Goal: Task Accomplishment & Management: Complete application form

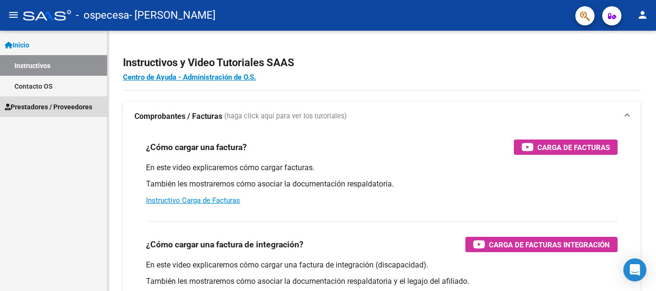
click at [75, 104] on span "Prestadores / Proveedores" at bounding box center [48, 107] width 87 height 11
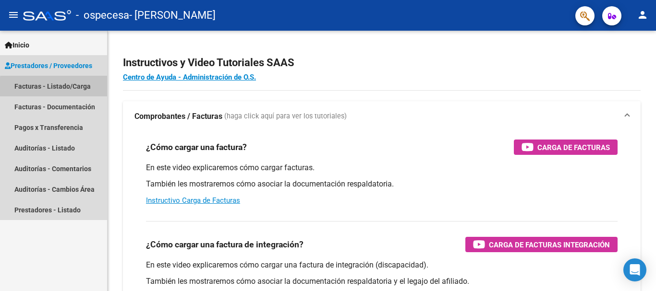
click at [67, 88] on link "Facturas - Listado/Carga" at bounding box center [53, 86] width 107 height 21
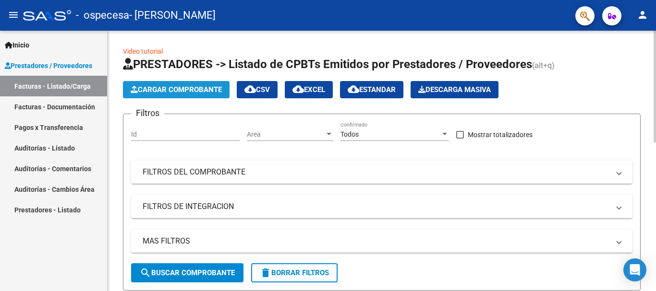
click at [196, 84] on button "Cargar Comprobante" at bounding box center [176, 89] width 107 height 17
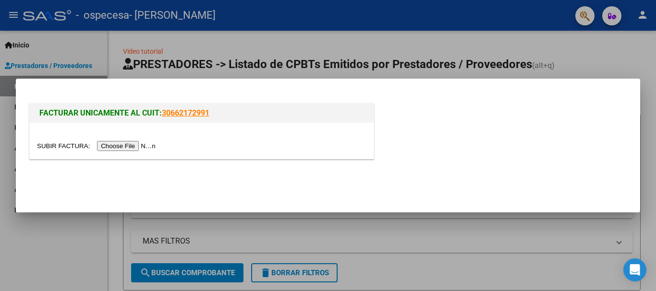
click at [143, 147] on input "file" at bounding box center [97, 146] width 121 height 10
click at [526, 221] on div at bounding box center [328, 145] width 656 height 291
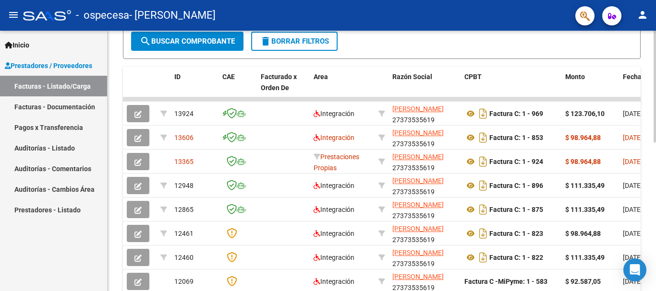
scroll to position [233, 0]
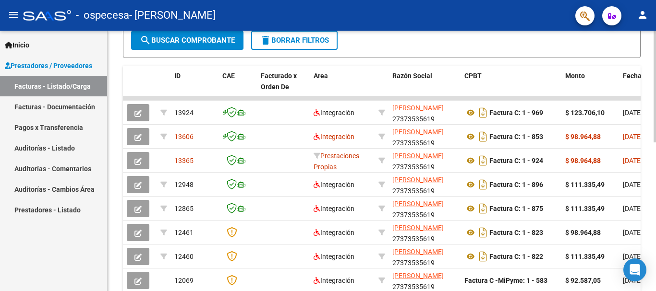
click at [648, 194] on div at bounding box center [655, 189] width 2 height 112
click at [406, 64] on div "Video tutorial PRESTADORES -> Listado de CPBTs Emitidos por Prestadores / Prove…" at bounding box center [382, 90] width 518 height 555
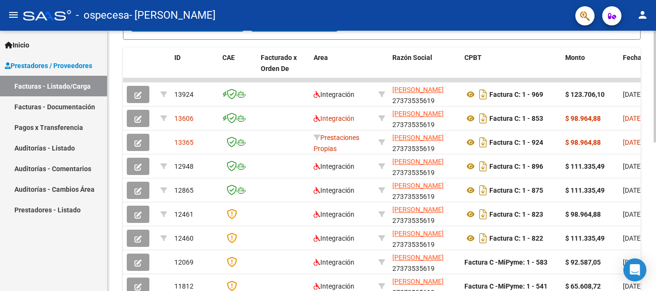
scroll to position [252, 0]
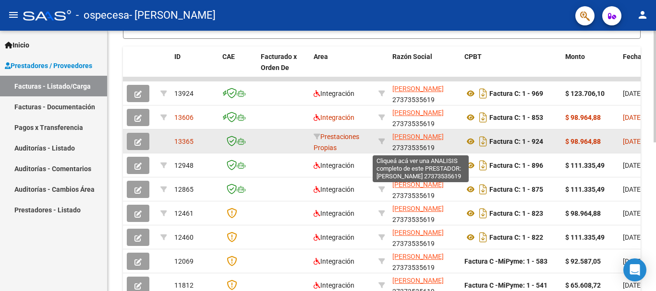
click at [414, 137] on span "[PERSON_NAME]" at bounding box center [417, 137] width 51 height 8
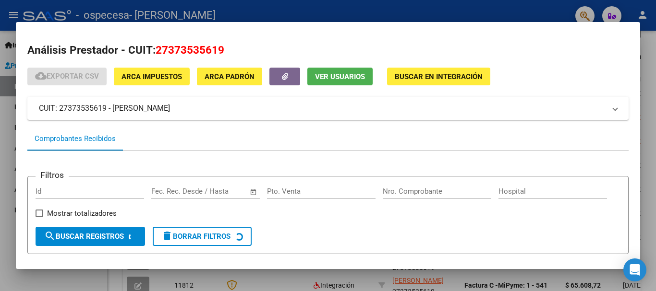
click at [648, 118] on div at bounding box center [328, 145] width 656 height 291
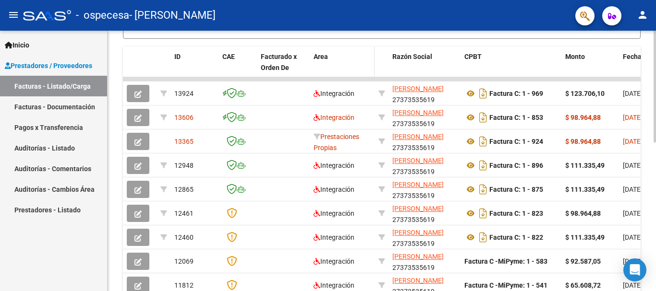
drag, startPoint x: 655, startPoint y: 243, endPoint x: 354, endPoint y: 70, distance: 346.5
click at [354, 70] on datatable-header-cell "Area" at bounding box center [342, 68] width 65 height 42
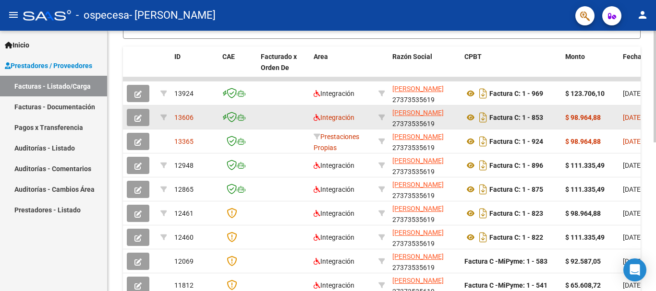
click at [626, 116] on span "[DATE]" at bounding box center [633, 118] width 20 height 8
click at [570, 119] on strong "$ 98.964,88" at bounding box center [583, 118] width 36 height 8
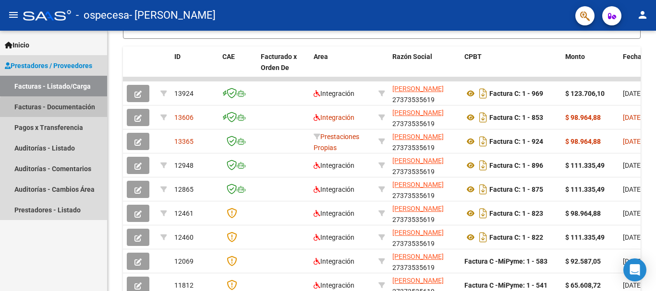
click at [75, 110] on link "Facturas - Documentación" at bounding box center [53, 107] width 107 height 21
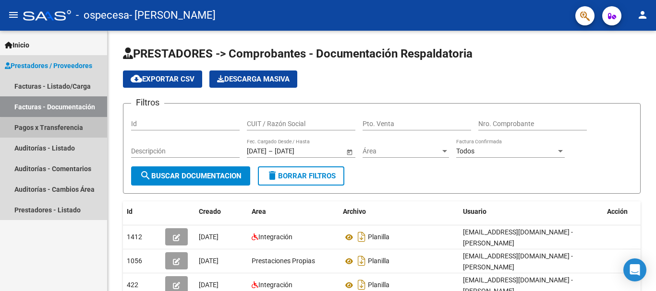
click at [73, 130] on link "Pagos x Transferencia" at bounding box center [53, 127] width 107 height 21
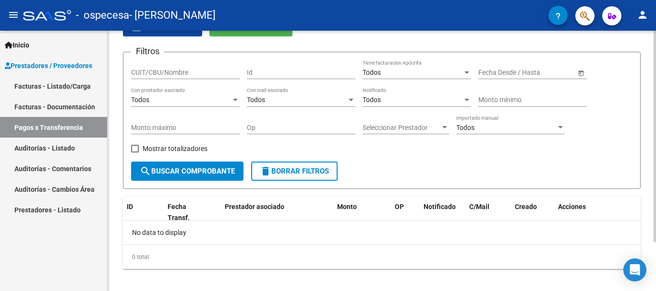
scroll to position [61, 0]
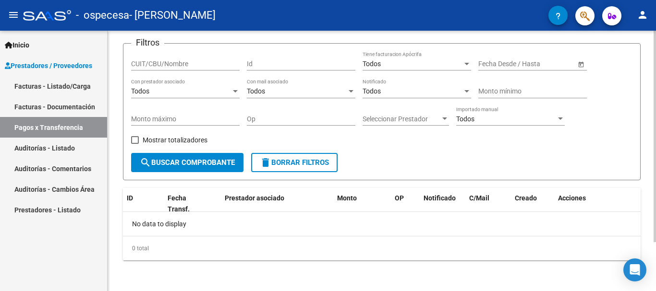
click at [648, 144] on div at bounding box center [655, 186] width 2 height 212
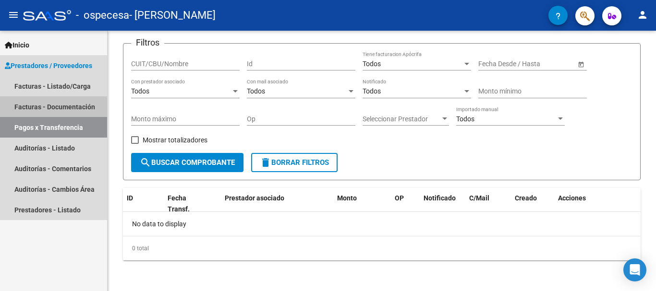
click at [79, 105] on link "Facturas - Documentación" at bounding box center [53, 107] width 107 height 21
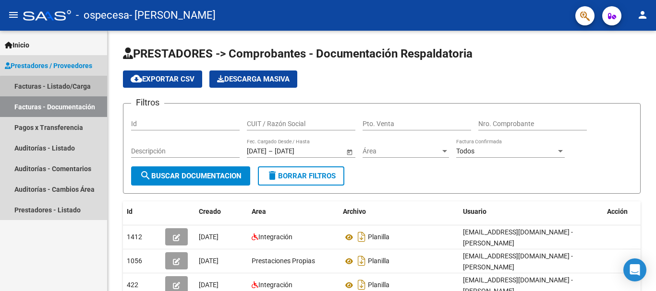
click at [73, 91] on link "Facturas - Listado/Carga" at bounding box center [53, 86] width 107 height 21
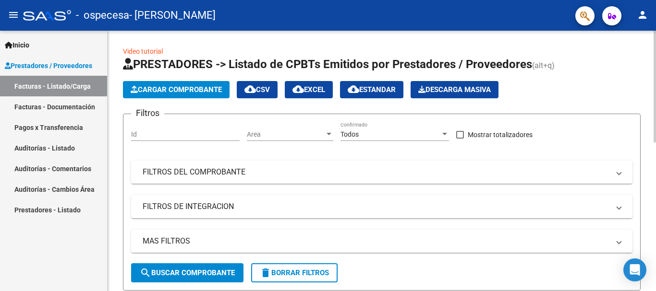
click at [648, 143] on div at bounding box center [655, 87] width 2 height 112
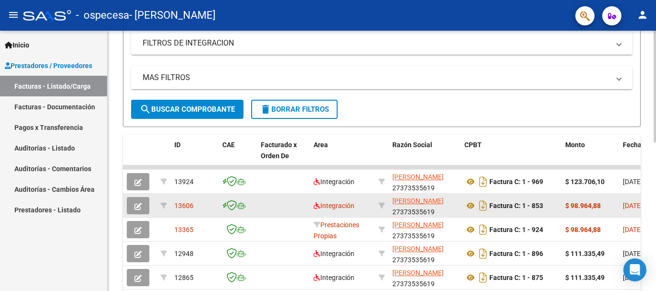
drag, startPoint x: 634, startPoint y: 203, endPoint x: 597, endPoint y: 201, distance: 36.5
drag, startPoint x: 606, startPoint y: 201, endPoint x: 634, endPoint y: 269, distance: 74.5
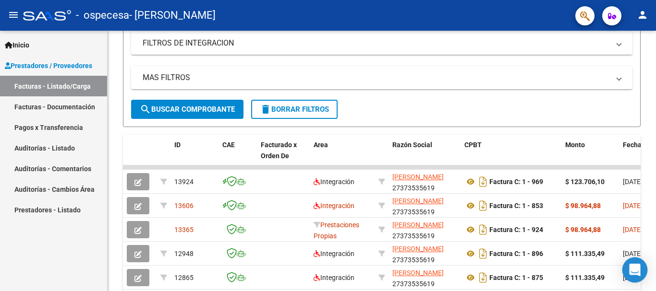
click at [634, 269] on icon "Open Intercom Messenger" at bounding box center [634, 270] width 11 height 12
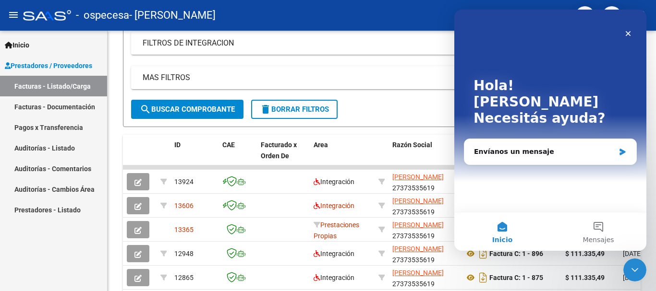
scroll to position [0, 0]
click at [522, 146] on div "Envíanos un mensaje" at bounding box center [550, 151] width 172 height 25
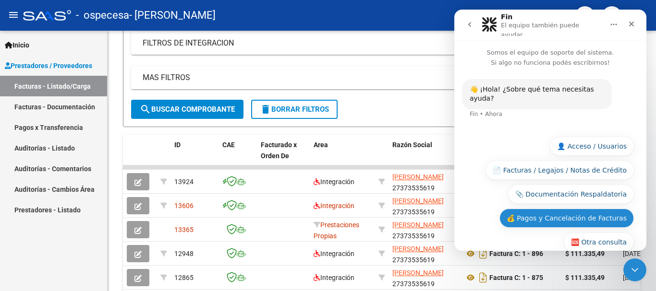
click at [599, 209] on button "💰 Pagos y Cancelación de Facturas" at bounding box center [566, 218] width 134 height 19
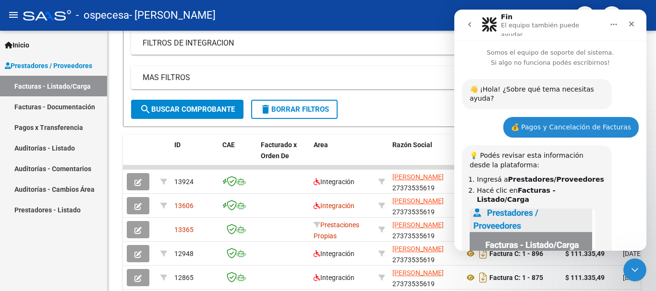
scroll to position [408, 0]
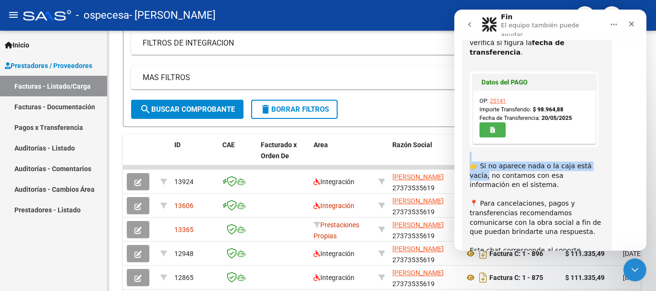
click at [623, 126] on div "💡 Podés revisar esta información desde la plataforma: Ingresá a Prestadores/Pro…" at bounding box center [550, 64] width 177 height 456
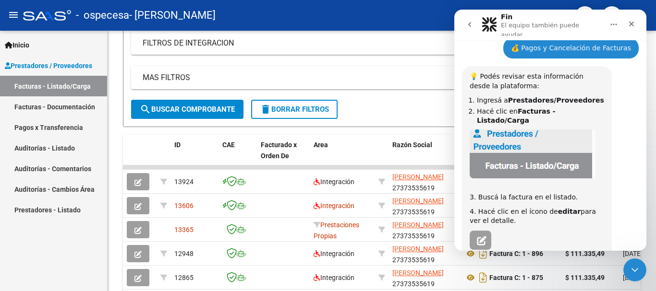
scroll to position [113, 0]
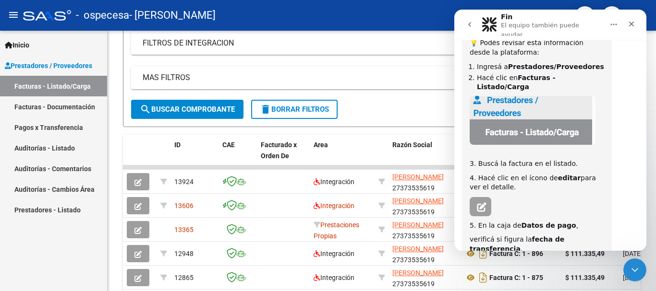
click at [632, 88] on div "💡 Podés revisar esta información desde la plataforma: Ingresá a Prestadores/Pro…" at bounding box center [550, 261] width 177 height 456
drag, startPoint x: 643, startPoint y: 134, endPoint x: 1106, endPoint y: 172, distance: 464.0
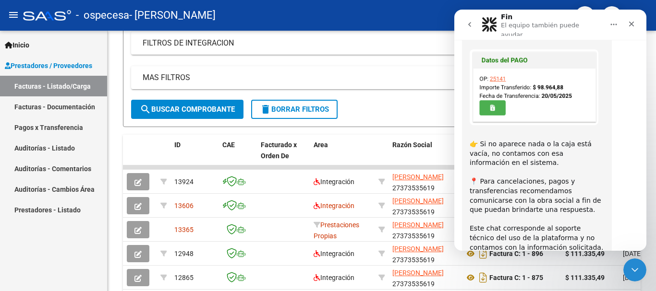
scroll to position [408, 0]
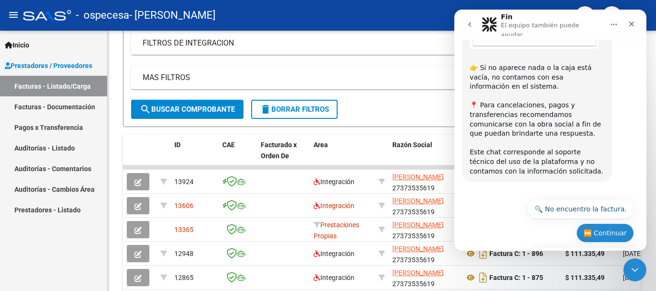
click at [591, 224] on button "⏭️ Continuar" at bounding box center [605, 233] width 58 height 19
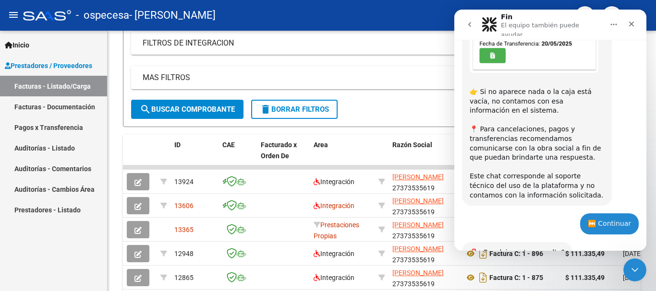
scroll to position [441, 0]
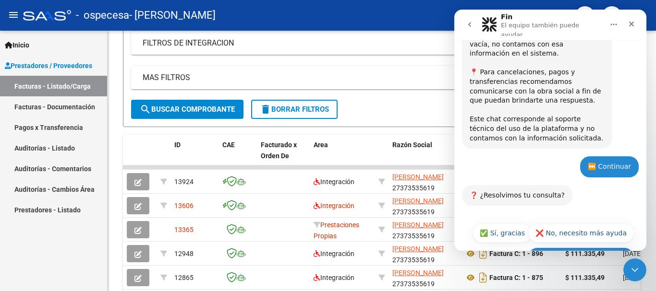
click at [576, 248] on button "🔙 Volver al menú principal" at bounding box center [581, 257] width 106 height 19
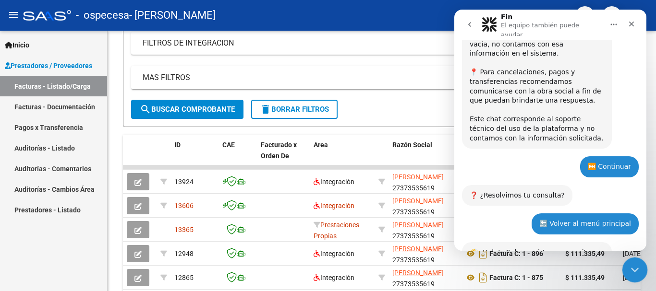
scroll to position [570, 0]
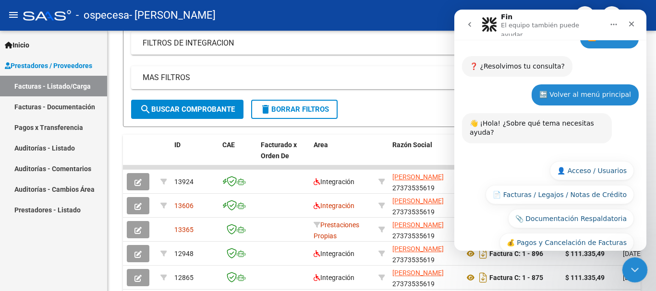
click at [636, 267] on icon "Cerrar Intercom Messenger" at bounding box center [634, 269] width 12 height 12
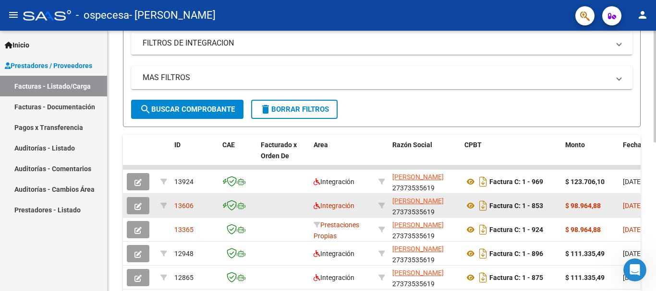
scroll to position [0, 0]
click at [186, 205] on span "13606" at bounding box center [183, 206] width 19 height 8
click at [147, 207] on button "button" at bounding box center [138, 205] width 23 height 17
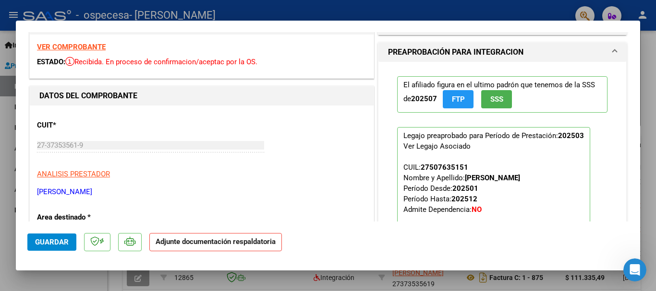
scroll to position [157, 0]
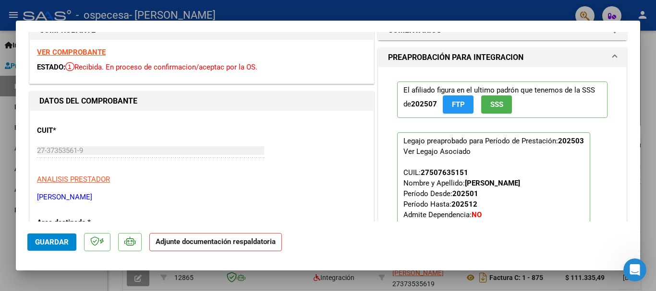
click at [648, 68] on div at bounding box center [328, 145] width 656 height 291
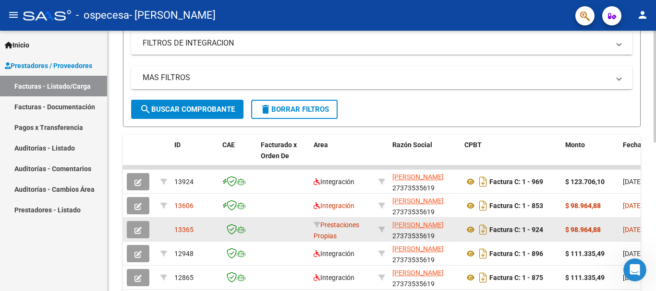
click at [189, 232] on span "13365" at bounding box center [183, 230] width 19 height 8
click at [132, 224] on button "button" at bounding box center [138, 229] width 23 height 17
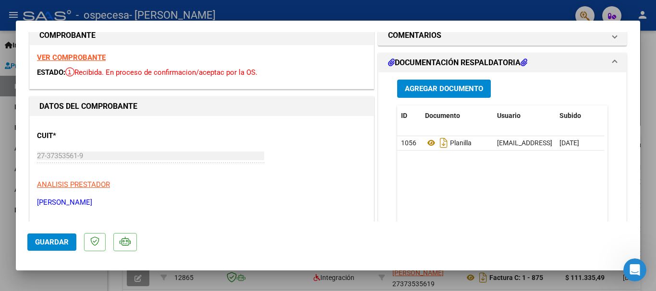
scroll to position [38, 0]
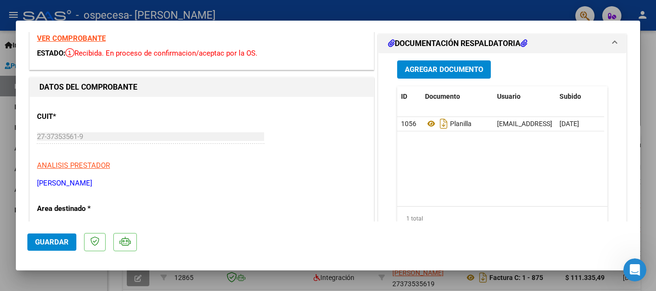
click at [648, 149] on div at bounding box center [328, 145] width 656 height 291
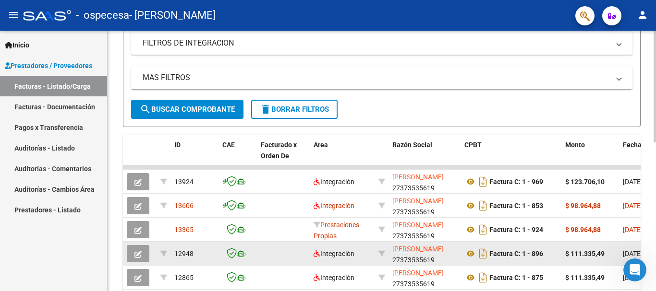
click at [179, 253] on span "12948" at bounding box center [183, 254] width 19 height 8
click at [184, 253] on span "12948" at bounding box center [183, 254] width 19 height 8
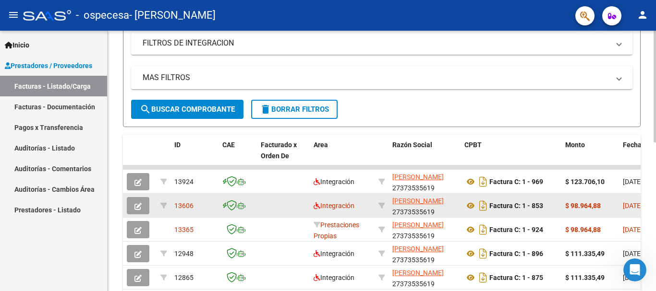
click at [182, 207] on span "13606" at bounding box center [183, 206] width 19 height 8
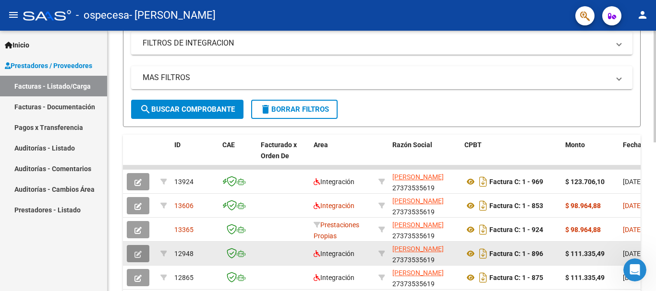
click at [140, 250] on span "button" at bounding box center [137, 254] width 7 height 9
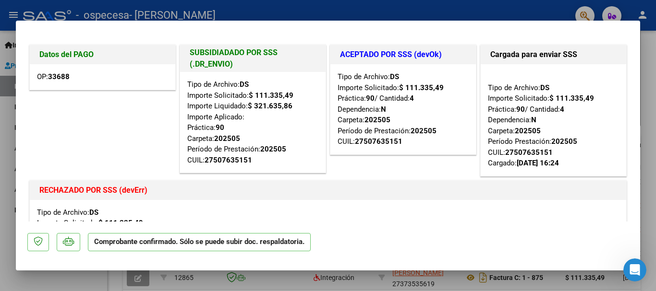
click at [648, 53] on div at bounding box center [328, 145] width 656 height 291
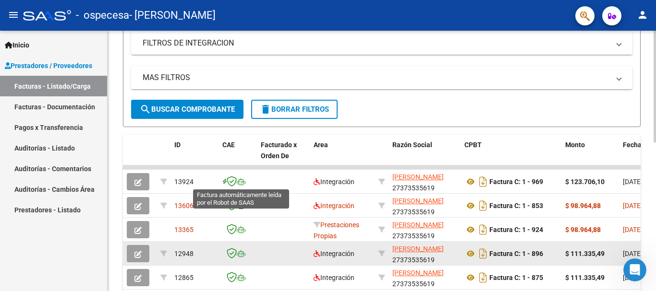
click at [142, 252] on button "button" at bounding box center [138, 253] width 23 height 17
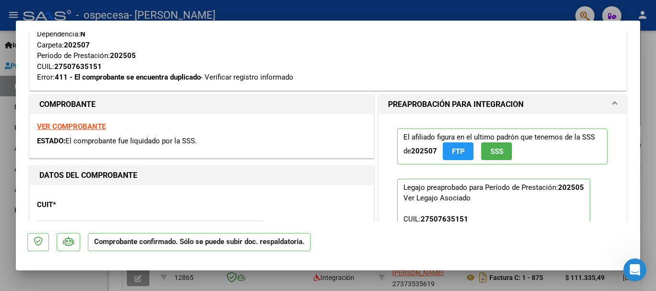
scroll to position [192, 0]
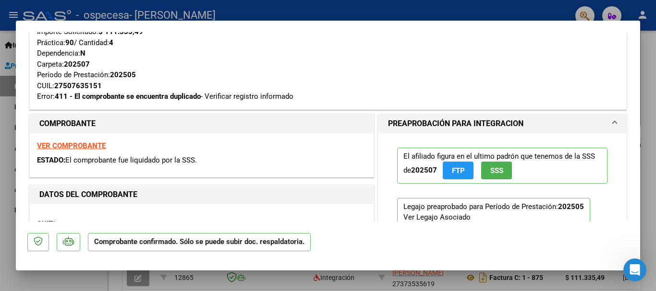
click at [648, 149] on div at bounding box center [328, 145] width 656 height 291
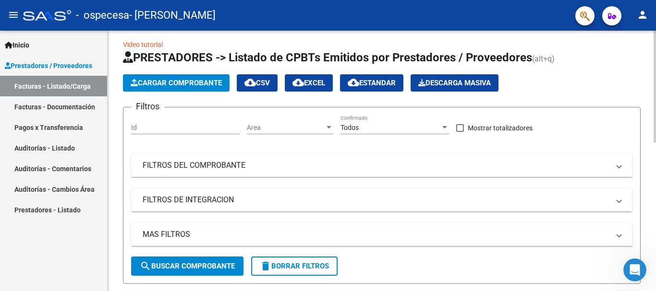
scroll to position [0, 0]
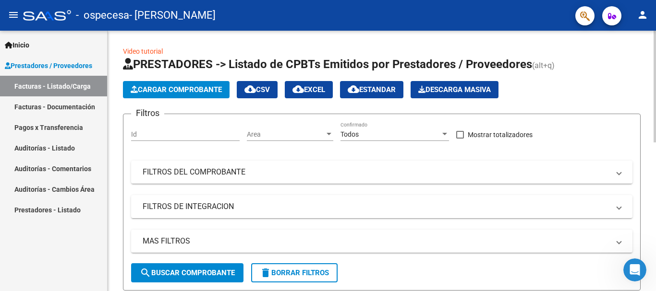
click at [646, 29] on div "menu - ospecesa - [PERSON_NAME] CLARA person Inicio Instructivos Contacto OS Pr…" at bounding box center [328, 145] width 656 height 291
click at [200, 91] on span "Cargar Comprobante" at bounding box center [176, 89] width 91 height 9
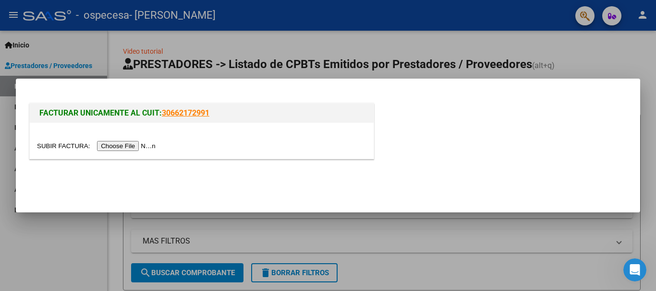
click at [149, 144] on input "file" at bounding box center [97, 146] width 121 height 10
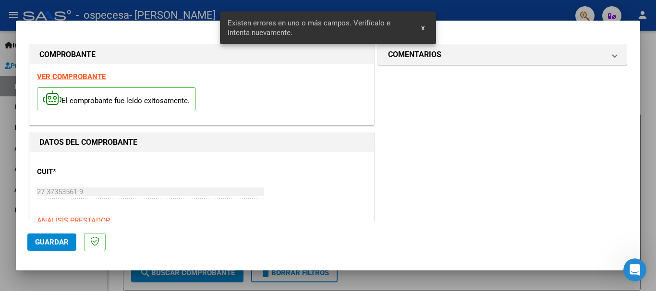
scroll to position [240, 0]
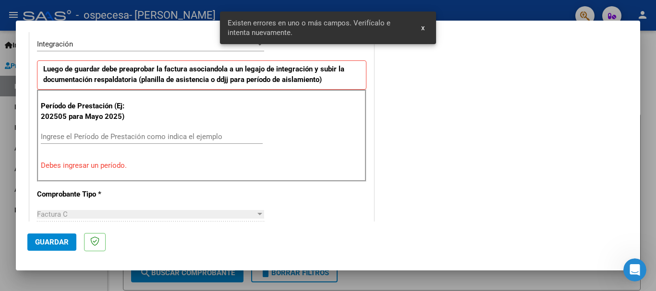
click at [214, 139] on input "Ingrese el Período de Prestación como indica el ejemplo" at bounding box center [152, 137] width 222 height 9
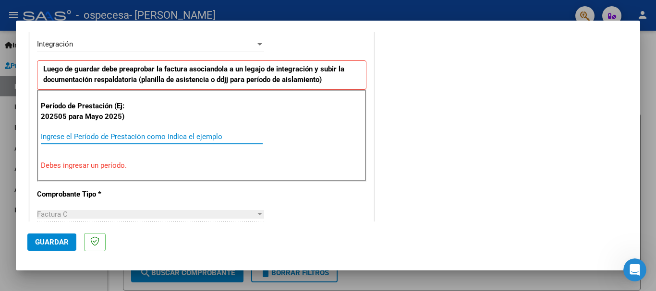
drag, startPoint x: 214, startPoint y: 139, endPoint x: 215, endPoint y: 146, distance: 7.7
click at [213, 145] on div "Ingrese el Período de Prestación como indica el ejemplo" at bounding box center [152, 142] width 222 height 24
drag, startPoint x: 212, startPoint y: 139, endPoint x: 128, endPoint y: 133, distance: 84.2
click at [128, 133] on input "Ingrese el Período de Prestación como indica el ejemplo" at bounding box center [152, 137] width 222 height 9
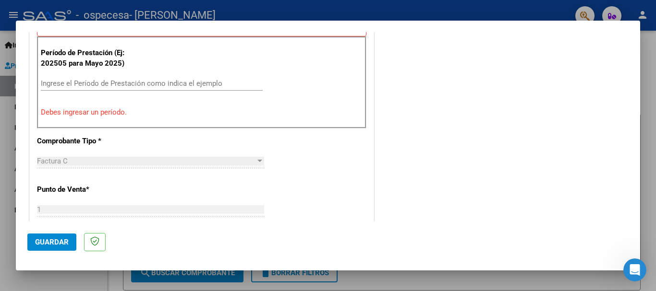
scroll to position [242, 0]
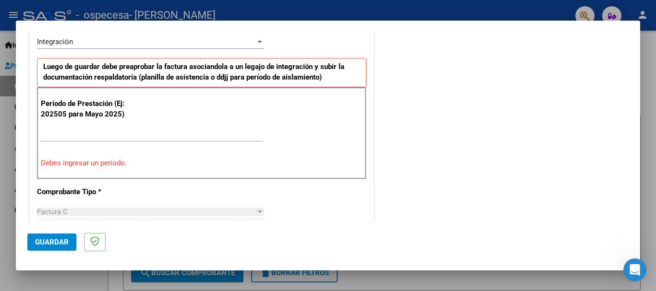
click at [159, 131] on input "Ingrese el Período de Prestación como indica el ejemplo" at bounding box center [152, 134] width 222 height 9
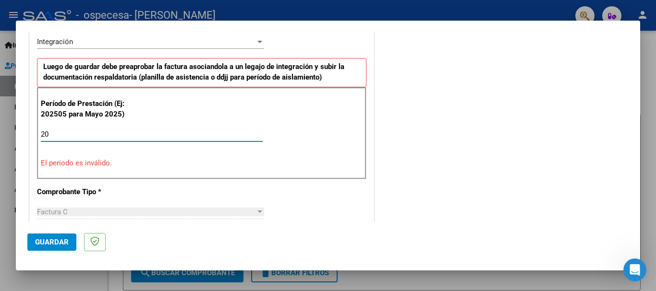
type input "2"
click at [278, 190] on div "CUIT * 27-37353561-9 Ingresar CUIT ANALISIS PRESTADOR [PERSON_NAME] [PERSON_NAM…" at bounding box center [202, 284] width 344 height 748
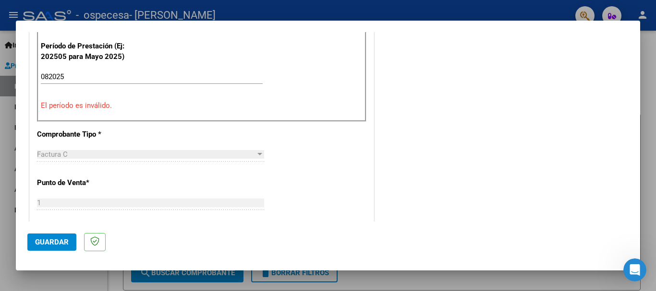
scroll to position [319, 0]
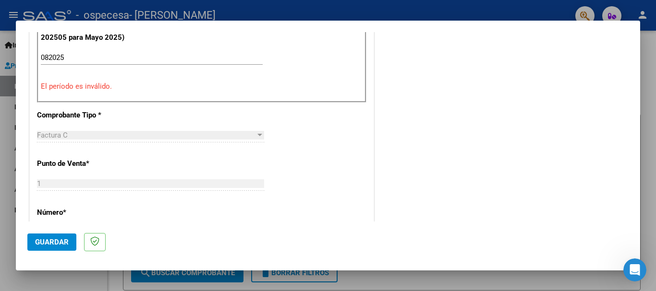
click at [97, 59] on input "082025" at bounding box center [152, 57] width 222 height 9
type input "0"
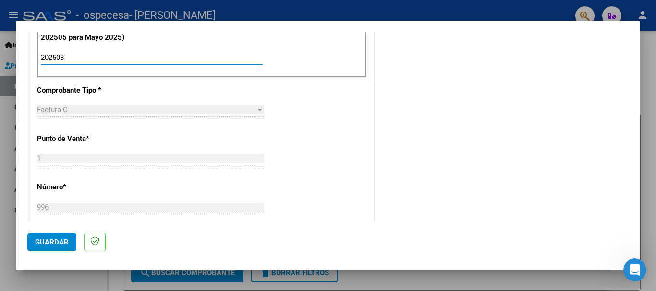
type input "202508"
click at [321, 156] on div "CUIT * 27-37353561-9 Ingresar CUIT ANALISIS PRESTADOR [PERSON_NAME] [PERSON_NAM…" at bounding box center [202, 194] width 344 height 723
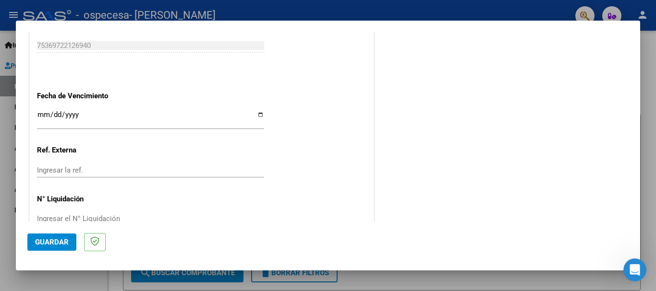
scroll to position [655, 0]
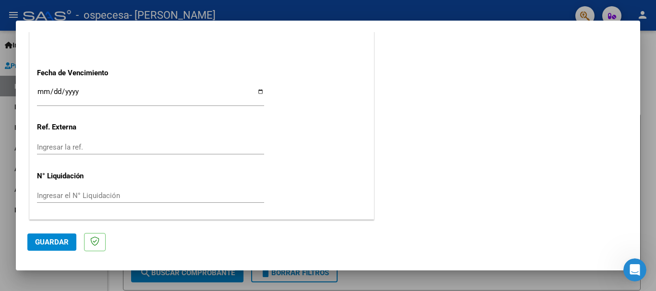
click at [119, 97] on input "Ingresar la fecha" at bounding box center [150, 95] width 227 height 15
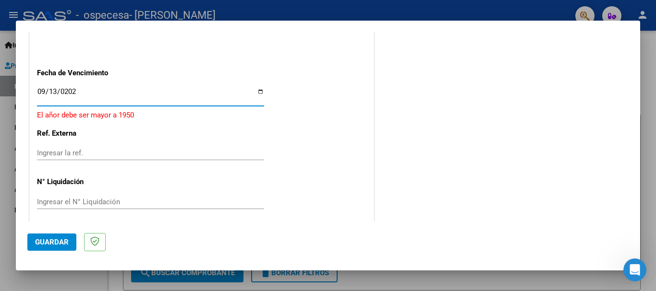
type input "[DATE]"
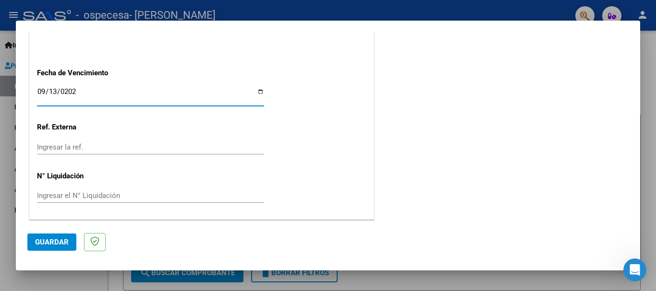
click at [171, 158] on div "Ingresar la ref." at bounding box center [150, 152] width 227 height 24
click at [42, 243] on span "Guardar" at bounding box center [52, 242] width 34 height 9
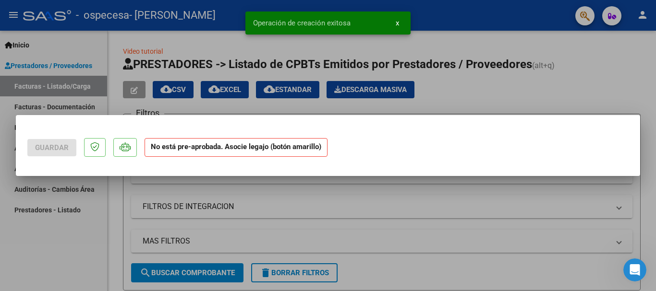
scroll to position [0, 0]
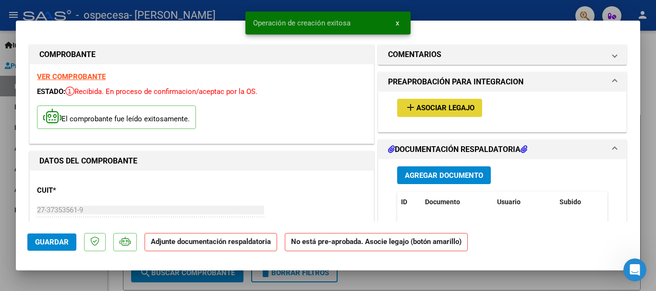
click at [434, 111] on span "Asociar Legajo" at bounding box center [445, 108] width 58 height 9
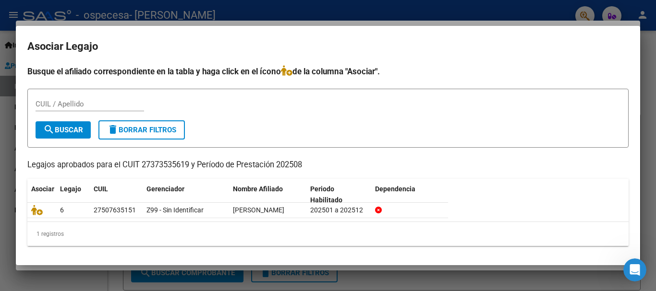
click at [12, 251] on div at bounding box center [328, 145] width 656 height 291
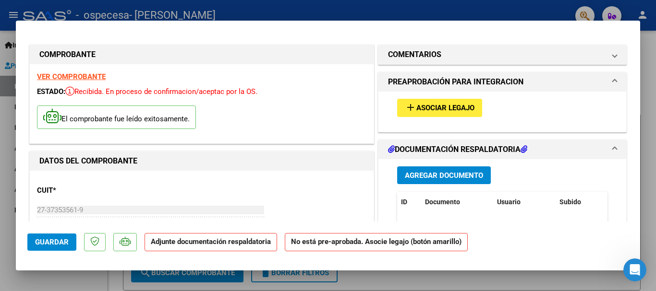
click at [453, 171] on span "Agregar Documento" at bounding box center [444, 175] width 78 height 9
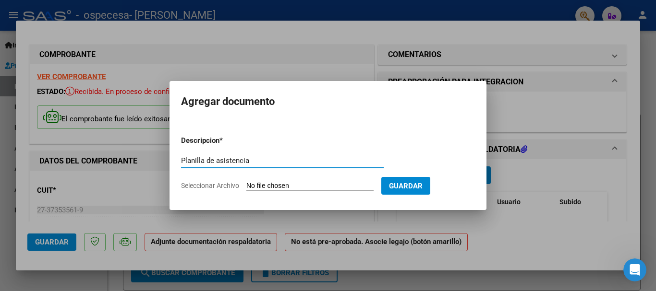
type input "Planilla de asistencia"
click at [281, 187] on input "Seleccionar Archivo" at bounding box center [309, 186] width 127 height 9
type input "C:\fakepath\agosto [PERSON_NAME] 25.pdf"
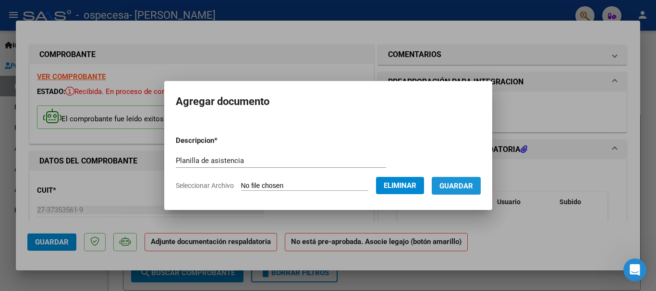
click at [481, 188] on button "Guardar" at bounding box center [456, 186] width 49 height 18
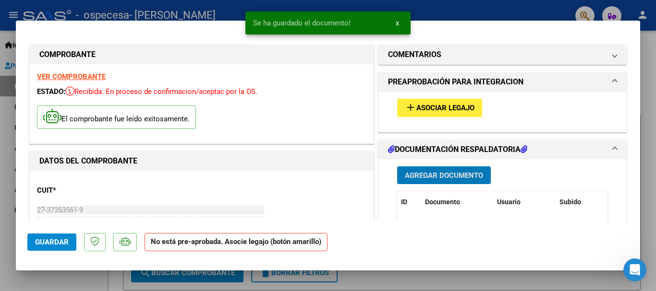
click at [58, 242] on span "Guardar" at bounding box center [52, 242] width 34 height 9
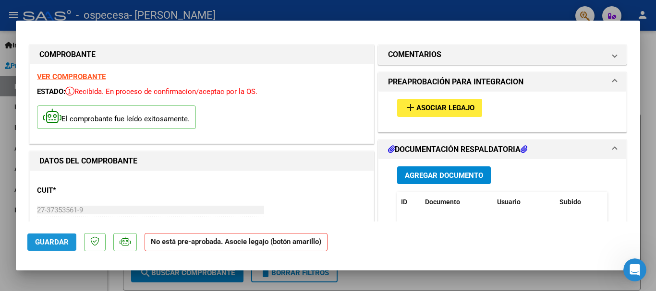
click at [51, 239] on span "Guardar" at bounding box center [52, 242] width 34 height 9
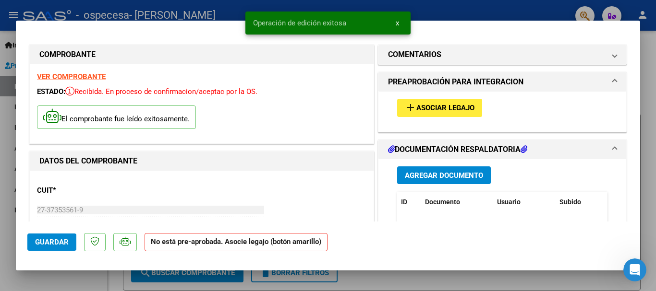
click at [51, 239] on span "Guardar" at bounding box center [52, 242] width 34 height 9
click at [648, 104] on div at bounding box center [328, 145] width 656 height 291
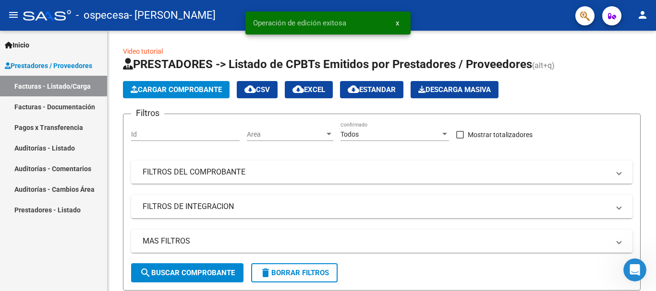
click at [80, 86] on link "Facturas - Listado/Carga" at bounding box center [53, 86] width 107 height 21
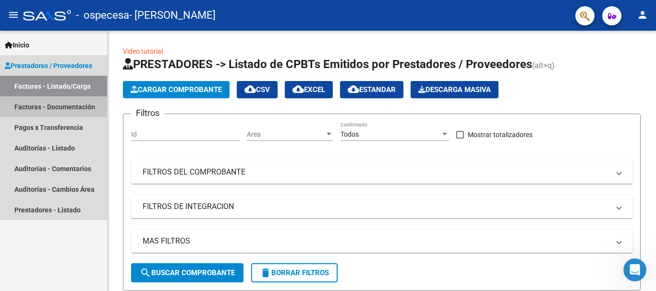
click at [81, 106] on link "Facturas - Documentación" at bounding box center [53, 107] width 107 height 21
